Goal: Task Accomplishment & Management: Manage account settings

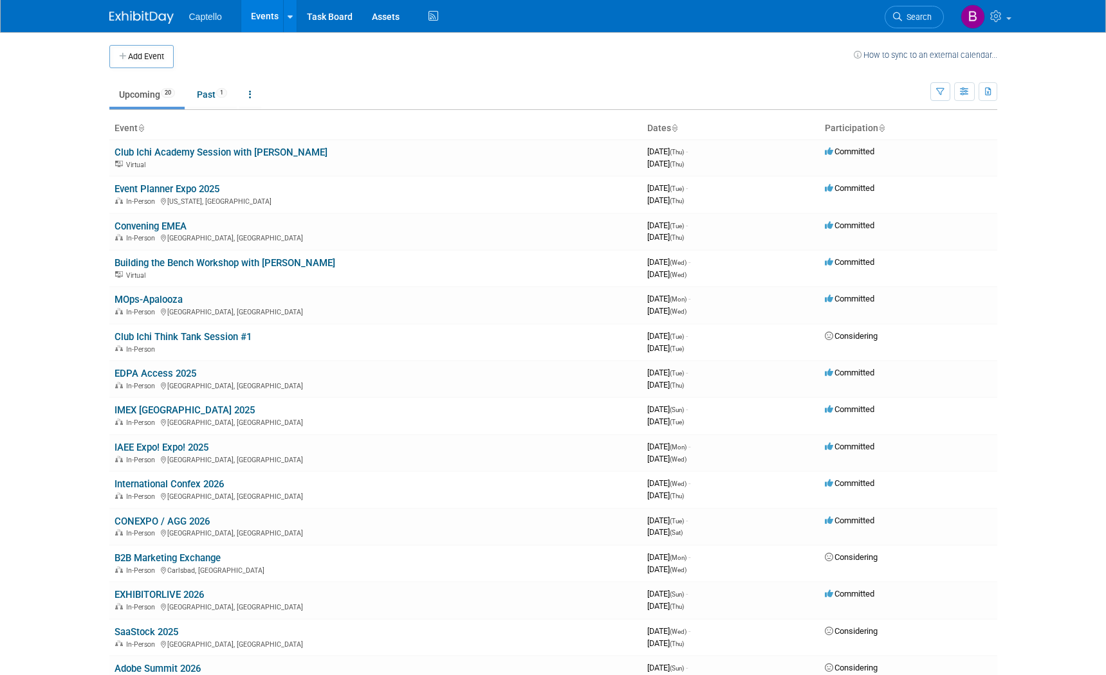
drag, startPoint x: 575, startPoint y: 77, endPoint x: 528, endPoint y: 71, distance: 47.2
click at [575, 77] on td "Upcoming 20 Past 1 All Events 21 Past and Upcoming Grouped Annually Events grou…" at bounding box center [519, 89] width 821 height 42
click at [528, 71] on td "Upcoming 20 Past 1 All Events 21 Past and Upcoming Grouped Annually Events grou…" at bounding box center [519, 89] width 821 height 42
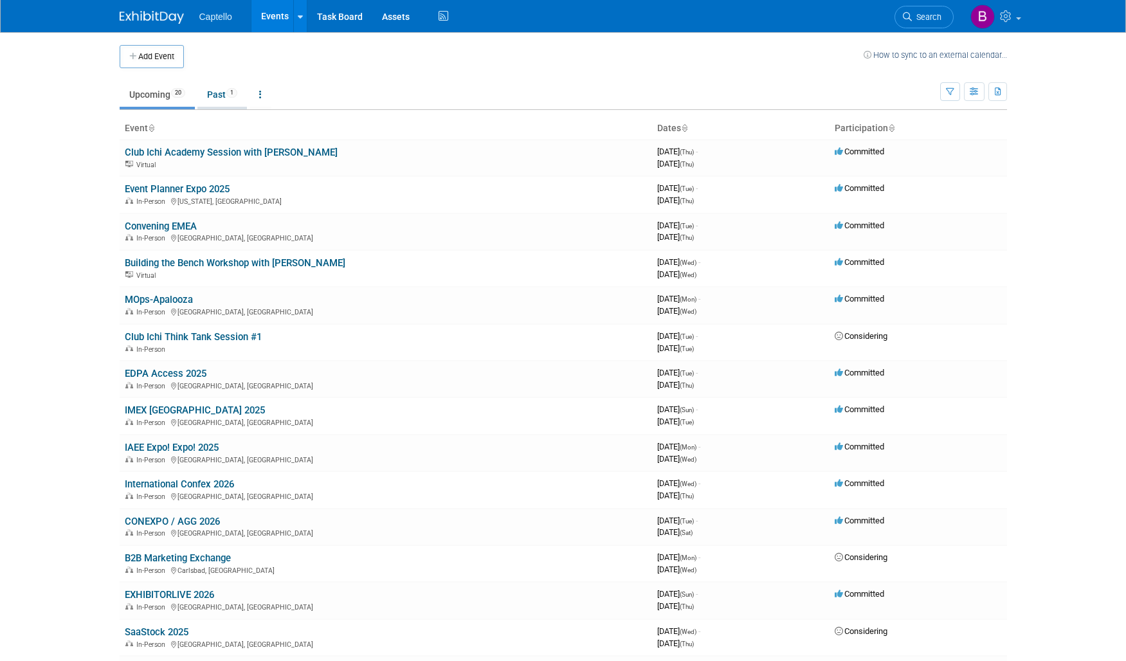
click at [223, 94] on link "Past 1" at bounding box center [222, 94] width 50 height 24
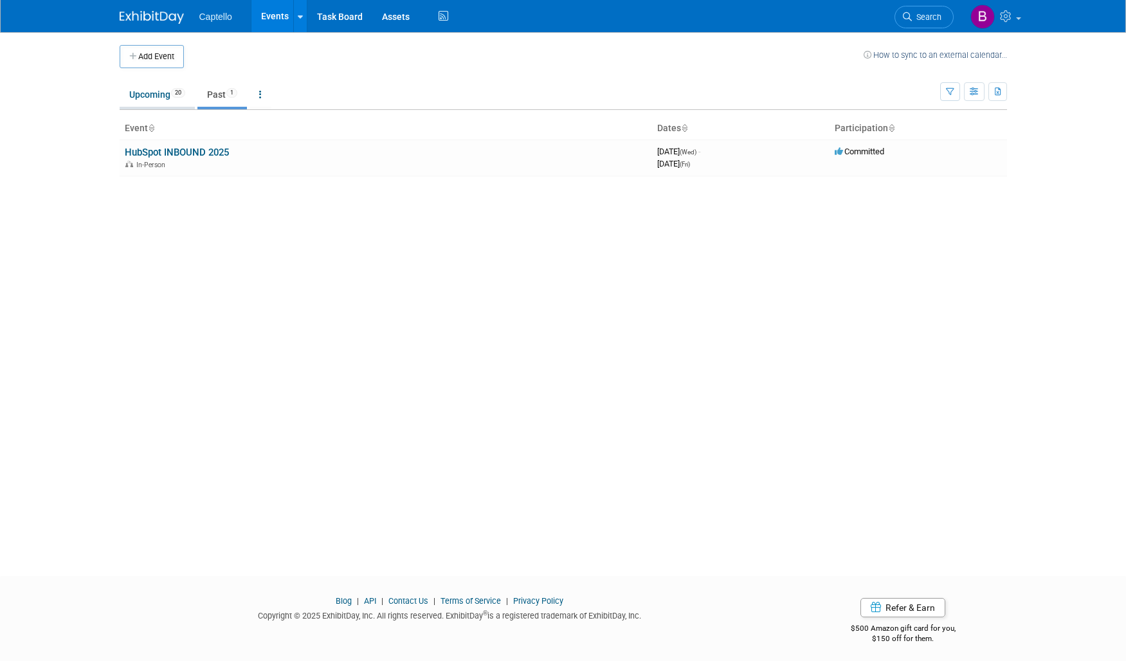
click at [140, 93] on link "Upcoming 20" at bounding box center [157, 94] width 75 height 24
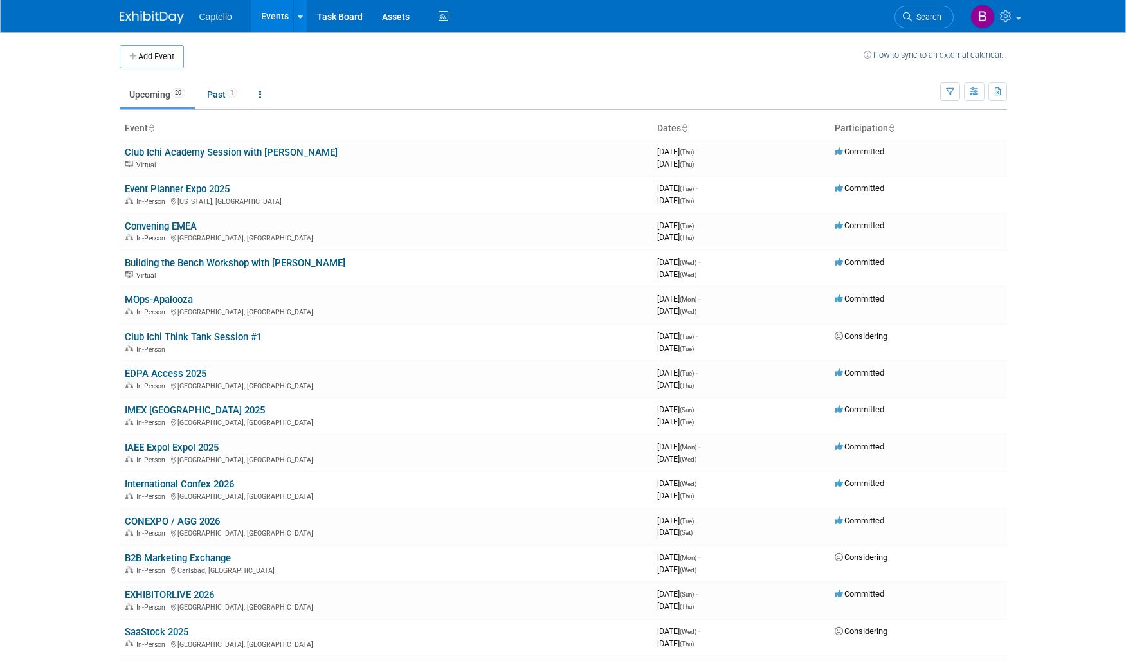
click at [143, 92] on link "Upcoming 20" at bounding box center [157, 94] width 75 height 24
click at [293, 93] on ul "Upcoming 20 Past 1 All Events 21 Past and Upcoming Grouped Annually Events grou…" at bounding box center [530, 95] width 821 height 29
click at [477, 89] on ul "Upcoming 20 Past 1 All Events 21 Past and Upcoming Grouped Annually Events grou…" at bounding box center [530, 95] width 821 height 29
drag, startPoint x: 434, startPoint y: 77, endPoint x: 418, endPoint y: 74, distance: 16.3
click at [434, 77] on td "Upcoming 20 Past 1 All Events 21 Past and Upcoming Grouped Annually Events grou…" at bounding box center [530, 89] width 821 height 42
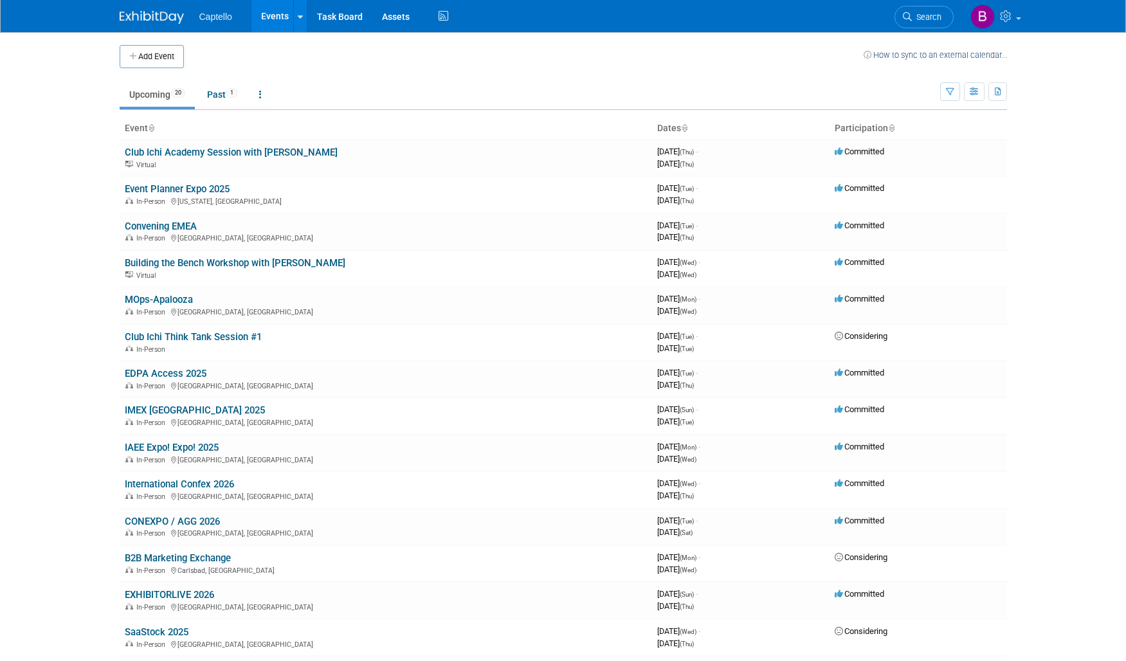
click at [417, 73] on td "Upcoming 20 Past 1 All Events 21 Past and Upcoming Grouped Annually Events grou…" at bounding box center [530, 89] width 821 height 42
click at [179, 149] on link "Club Ichi Academy Session with [PERSON_NAME]" at bounding box center [231, 153] width 213 height 12
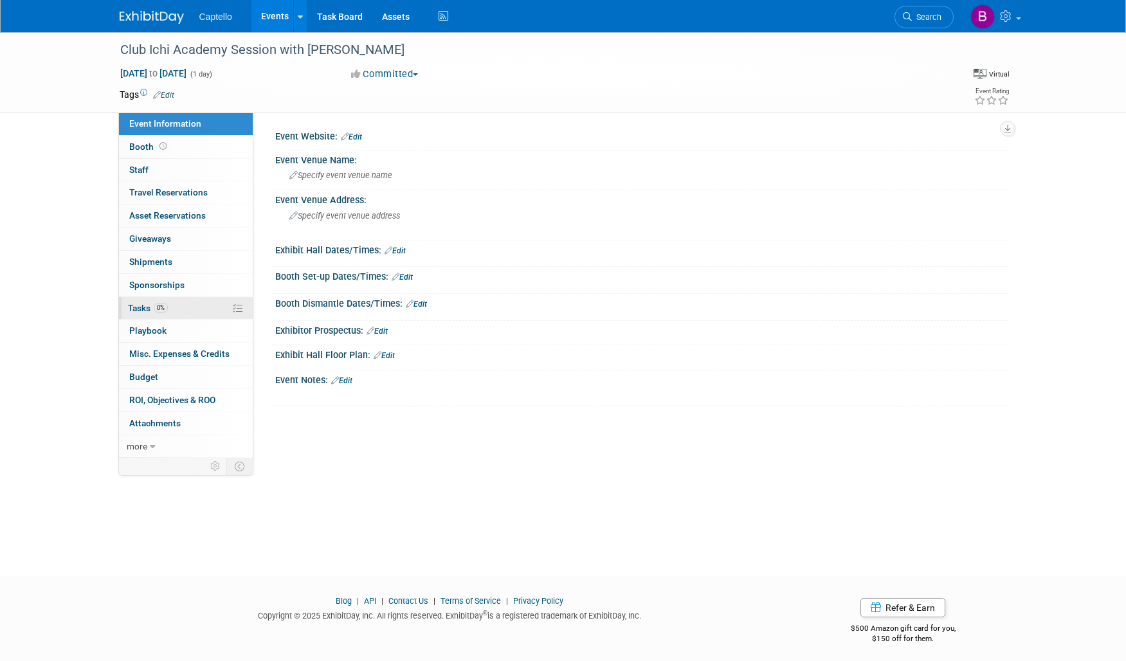
click at [149, 306] on span "Tasks 0%" at bounding box center [148, 308] width 40 height 10
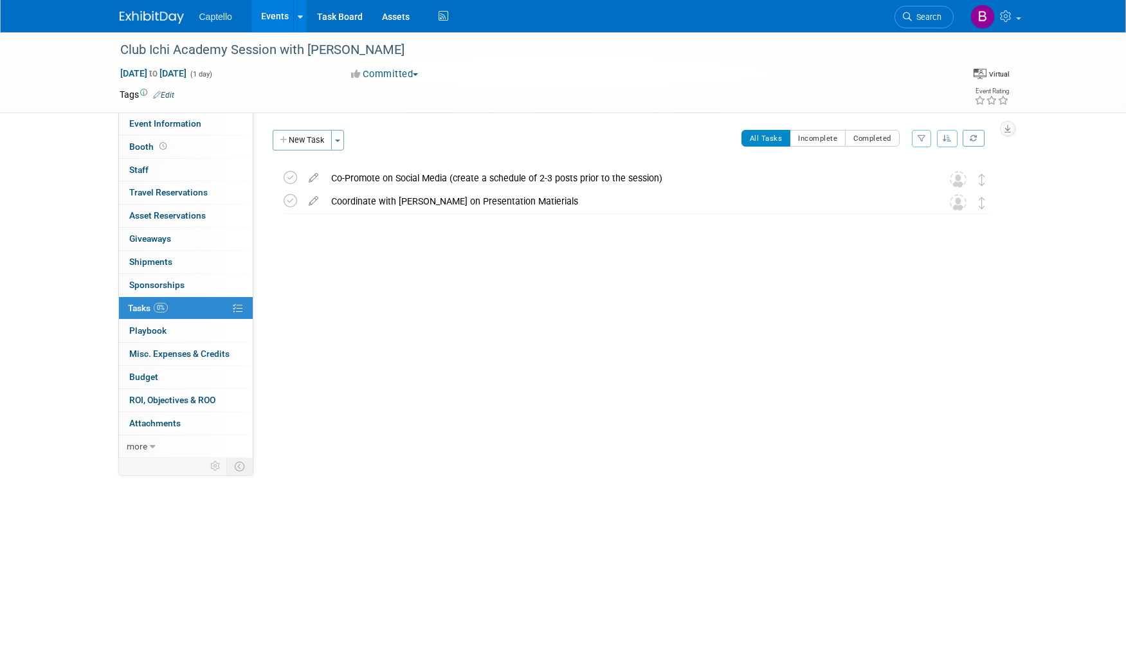
click at [164, 19] on img at bounding box center [152, 17] width 64 height 13
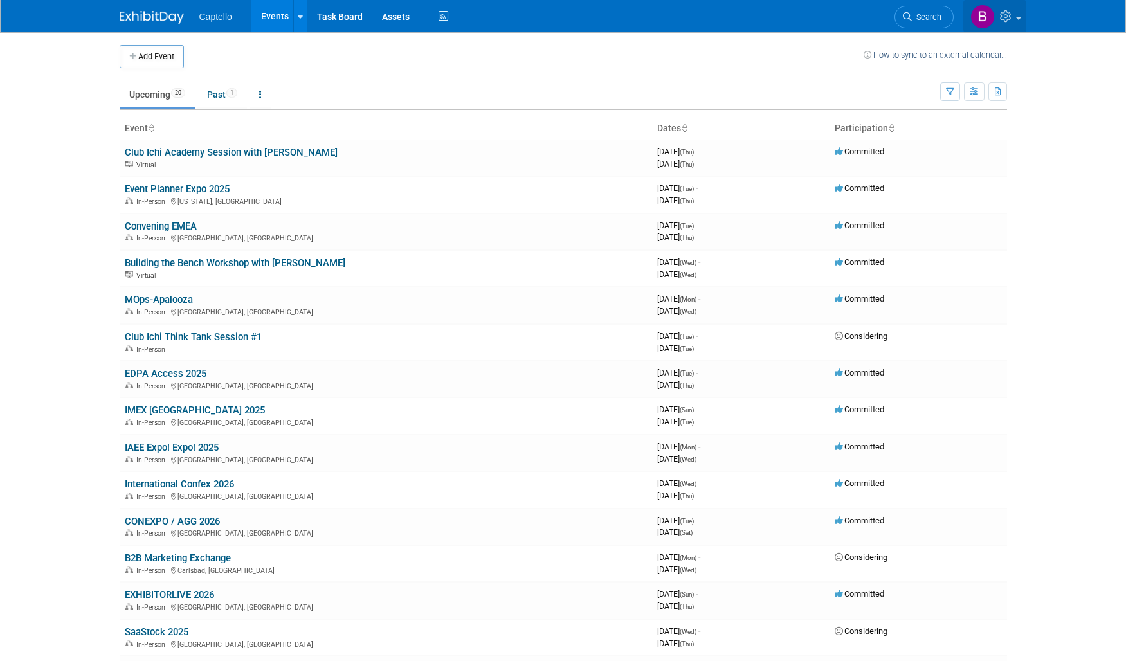
click at [1011, 19] on icon at bounding box center [1007, 16] width 15 height 12
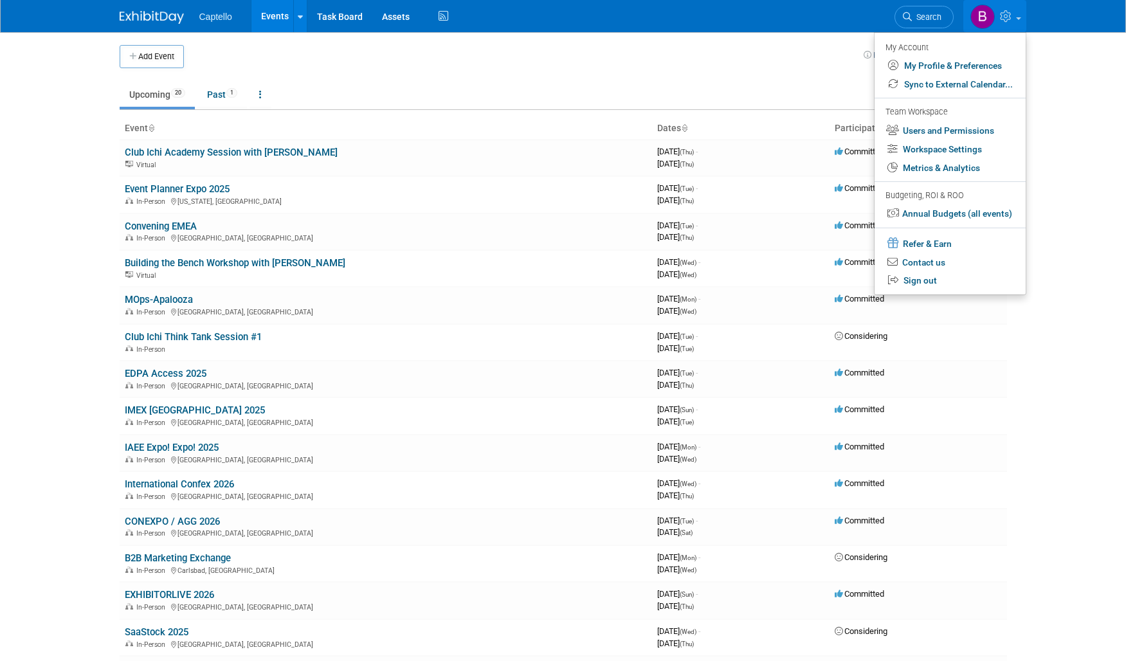
click at [181, 12] on img at bounding box center [152, 17] width 64 height 13
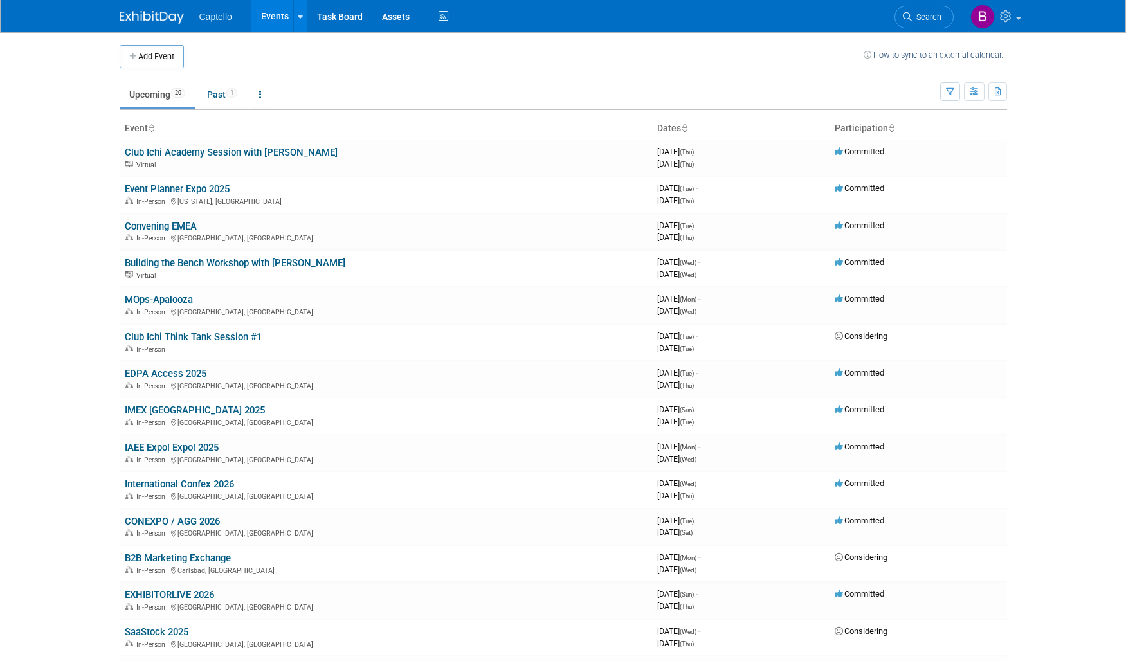
click at [267, 15] on link "Events" at bounding box center [275, 16] width 47 height 32
click at [261, 95] on link at bounding box center [261, 94] width 22 height 24
click at [883, 149] on span "Committed" at bounding box center [860, 152] width 50 height 10
drag, startPoint x: 855, startPoint y: 151, endPoint x: 892, endPoint y: 155, distance: 36.2
click at [892, 154] on td "Committed" at bounding box center [919, 158] width 178 height 37
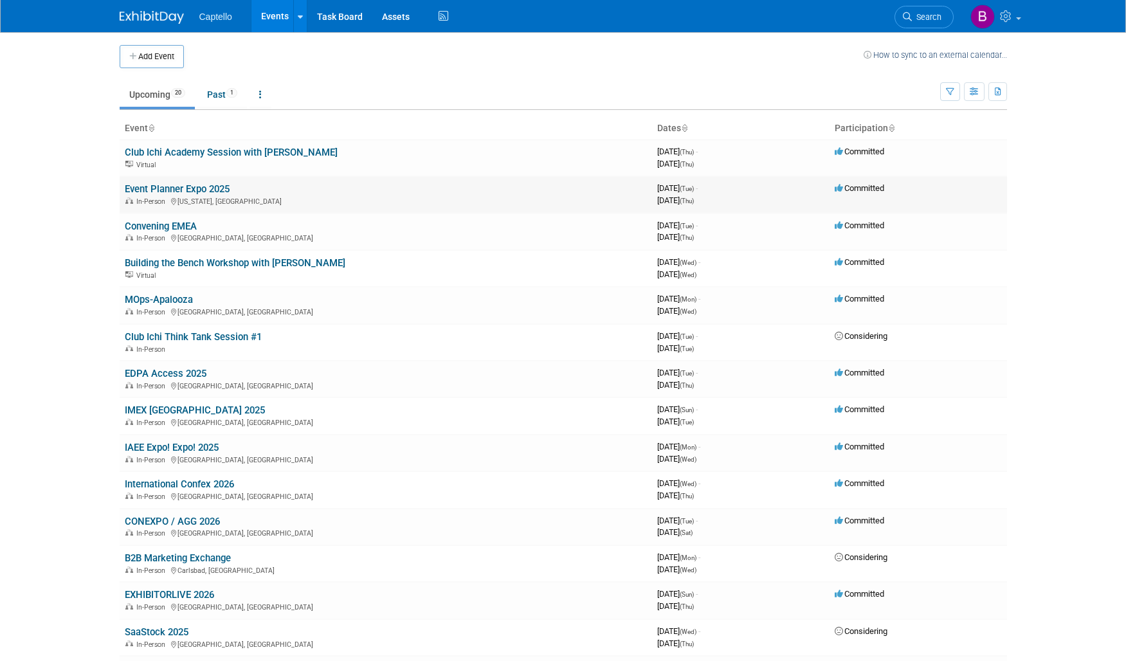
drag, startPoint x: 860, startPoint y: 198, endPoint x: 879, endPoint y: 194, distance: 19.0
click at [869, 196] on td "Committed" at bounding box center [919, 194] width 178 height 37
click at [908, 193] on td "Committed" at bounding box center [919, 194] width 178 height 37
click at [955, 91] on button "button" at bounding box center [950, 91] width 20 height 19
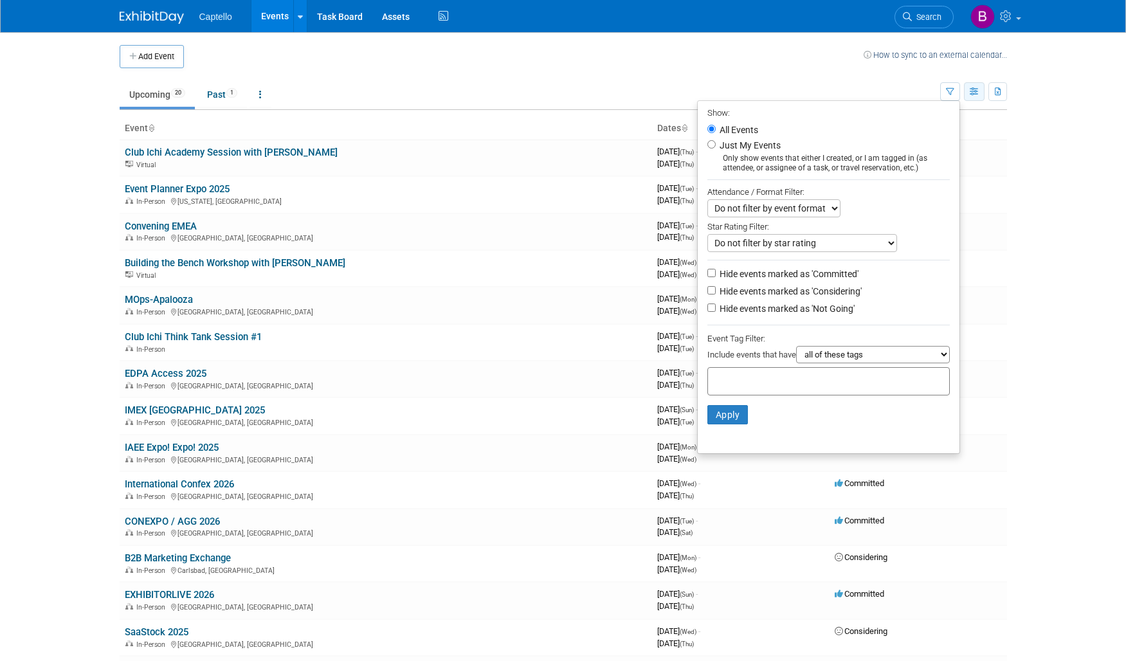
click at [974, 93] on icon "button" at bounding box center [975, 92] width 10 height 8
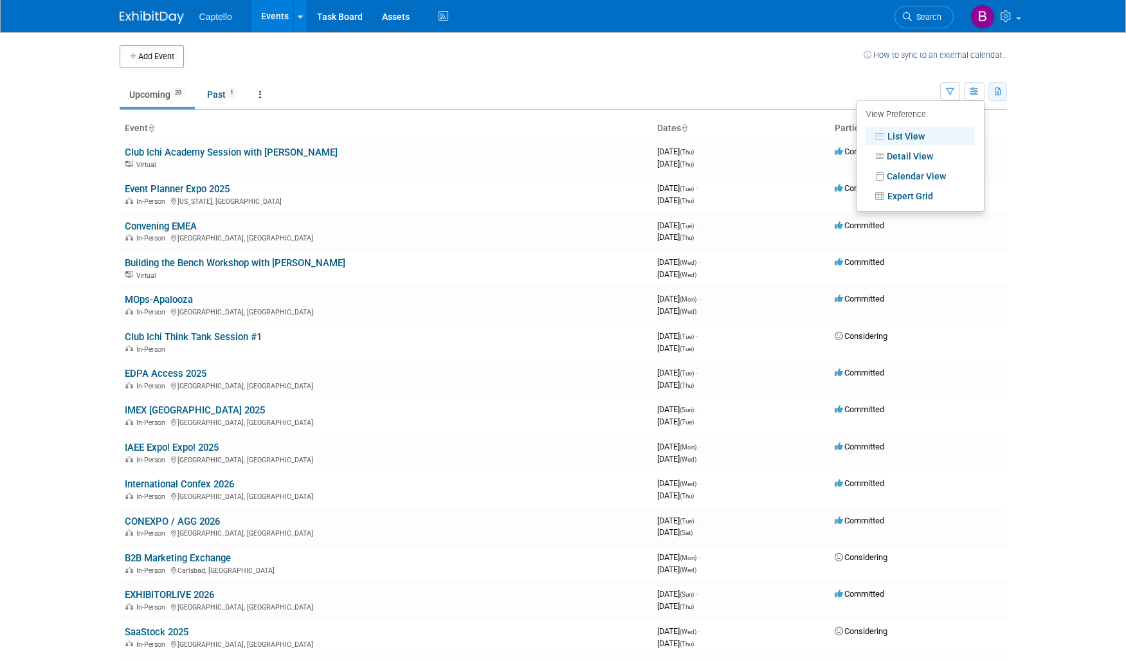
click at [1001, 89] on icon "button" at bounding box center [998, 92] width 7 height 8
click at [302, 17] on icon at bounding box center [300, 17] width 5 height 8
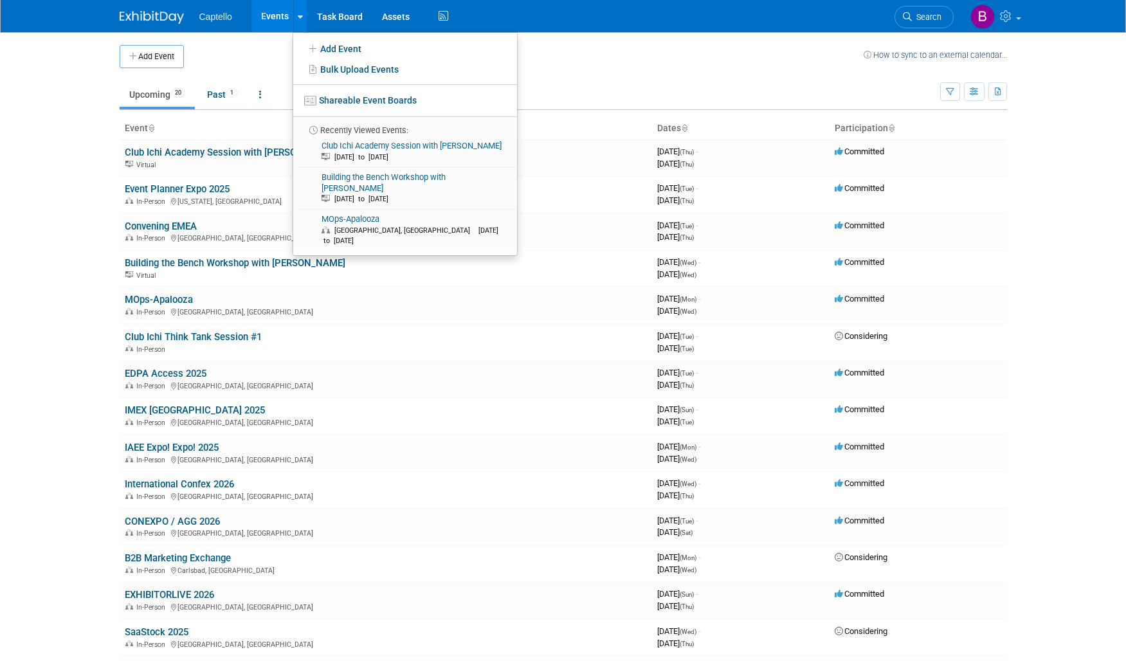
click at [550, 52] on td at bounding box center [524, 56] width 680 height 23
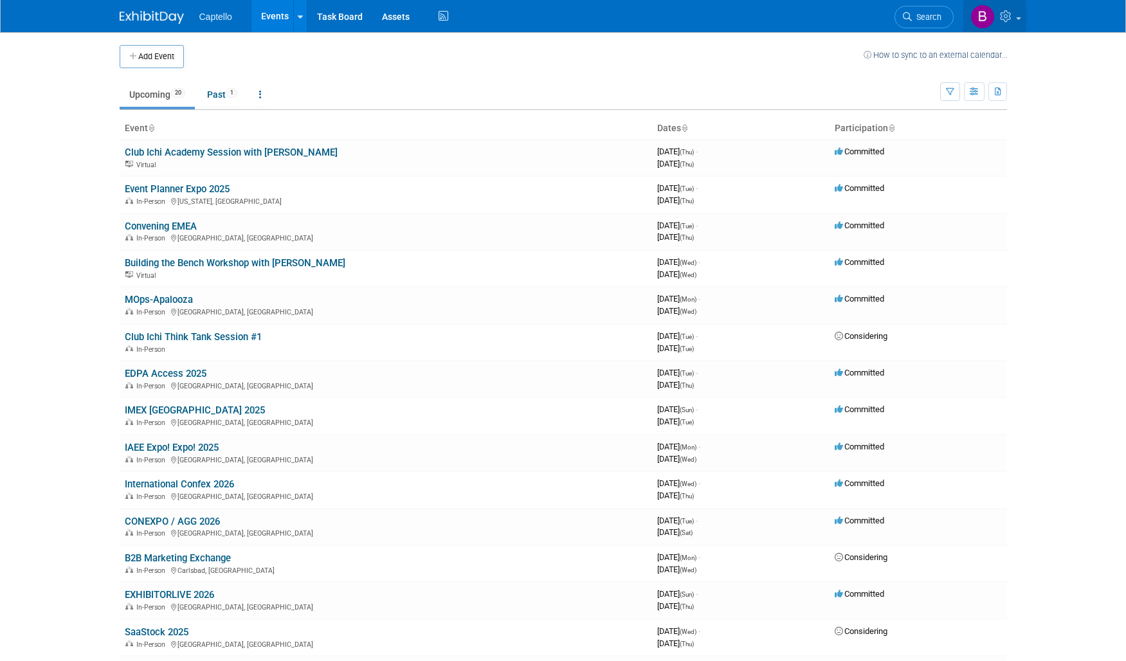
click at [1003, 10] on icon at bounding box center [1007, 16] width 15 height 12
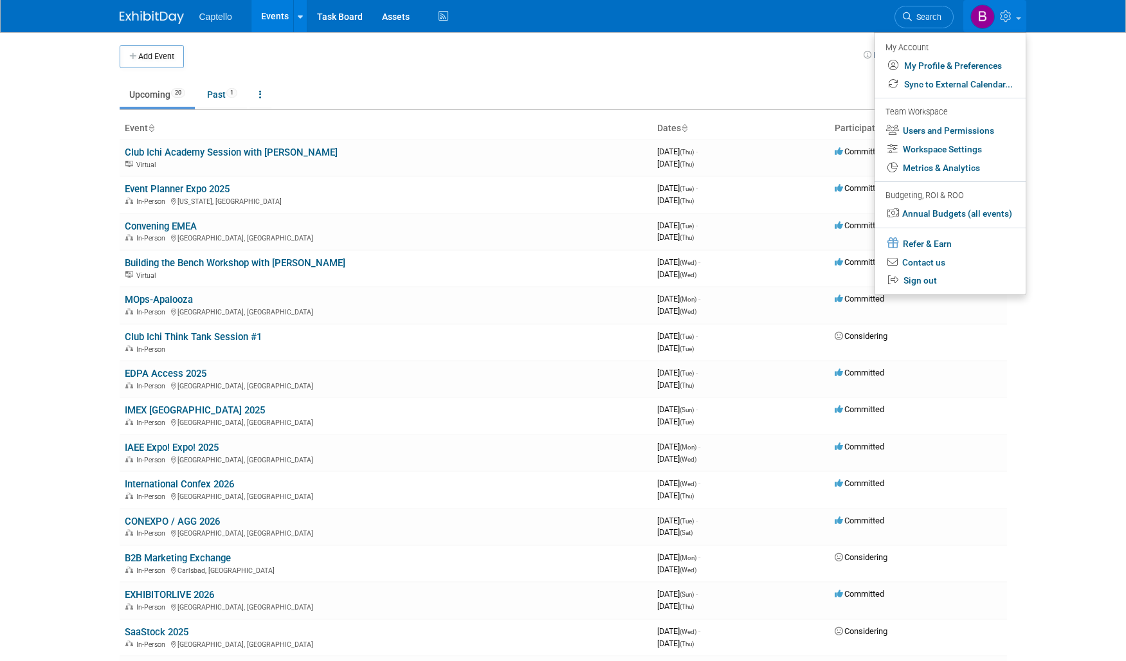
click at [1048, 73] on body "Captello Events Add Event Bulk Upload Events Shareable Event Boards Recently Vi…" at bounding box center [563, 330] width 1126 height 661
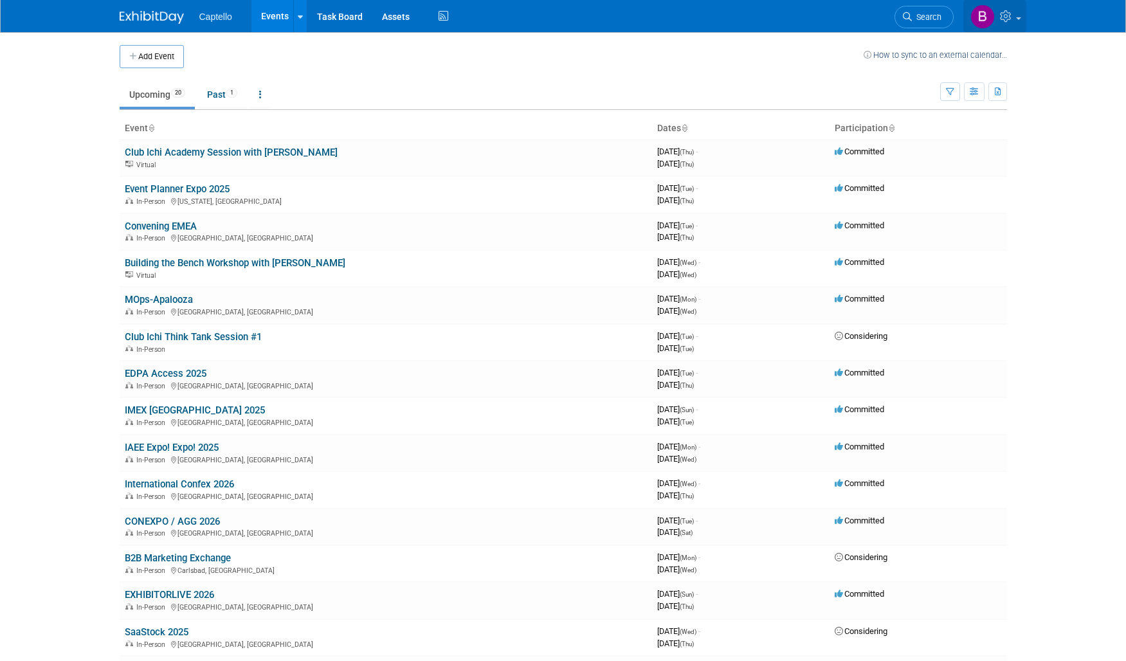
click at [1015, 17] on link at bounding box center [995, 16] width 63 height 32
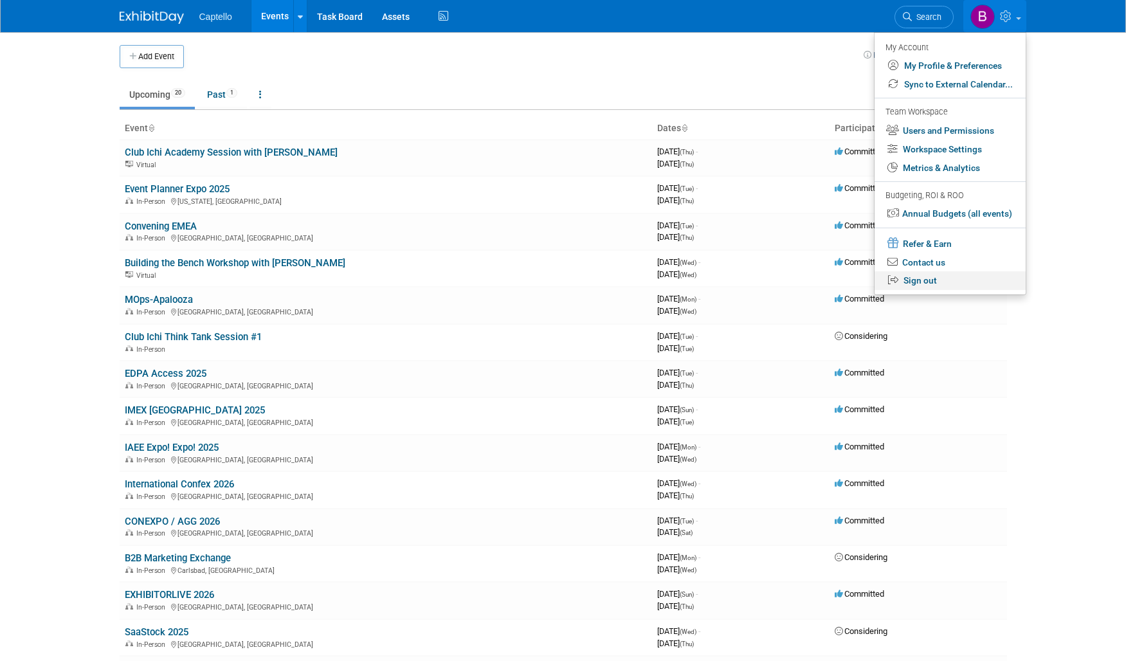
click at [922, 283] on link "Sign out" at bounding box center [950, 280] width 151 height 19
